Goal: Task Accomplishment & Management: Complete application form

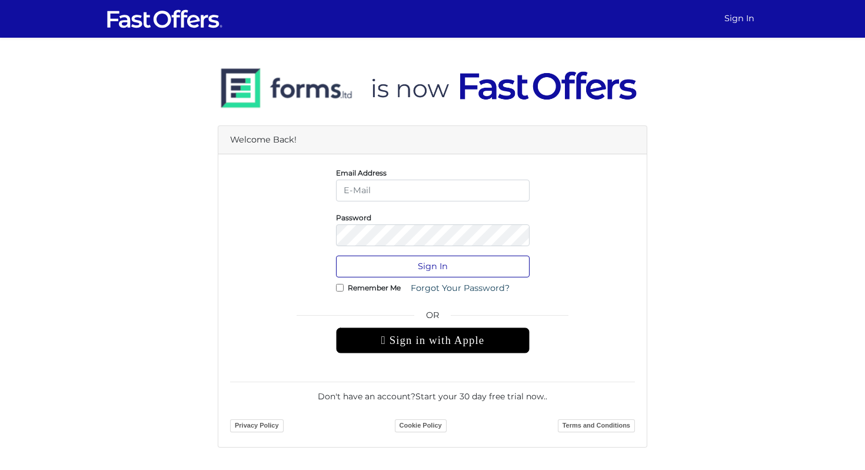
type input "[PERSON_NAME][EMAIL_ADDRESS][DOMAIN_NAME]"
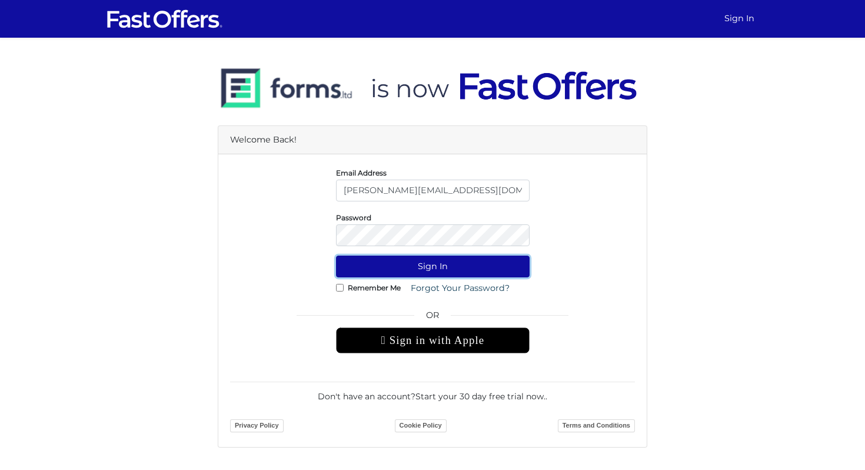
click at [458, 267] on button "Sign In" at bounding box center [433, 266] width 194 height 22
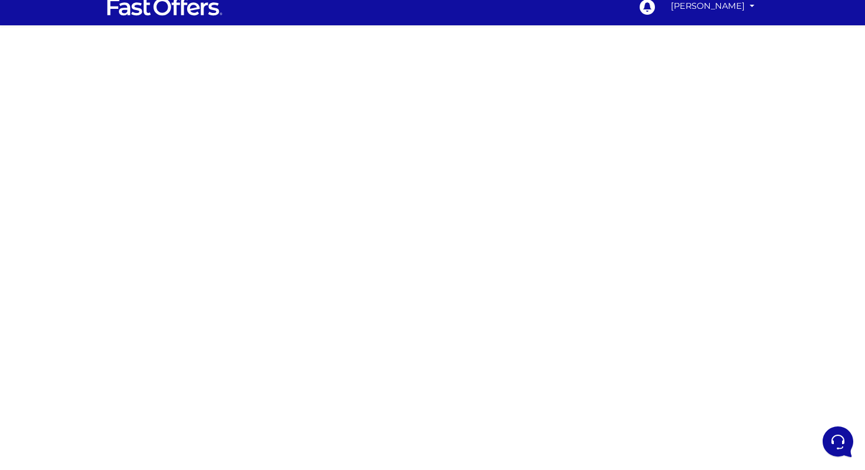
scroll to position [8, 0]
